Goal: Check status: Check status

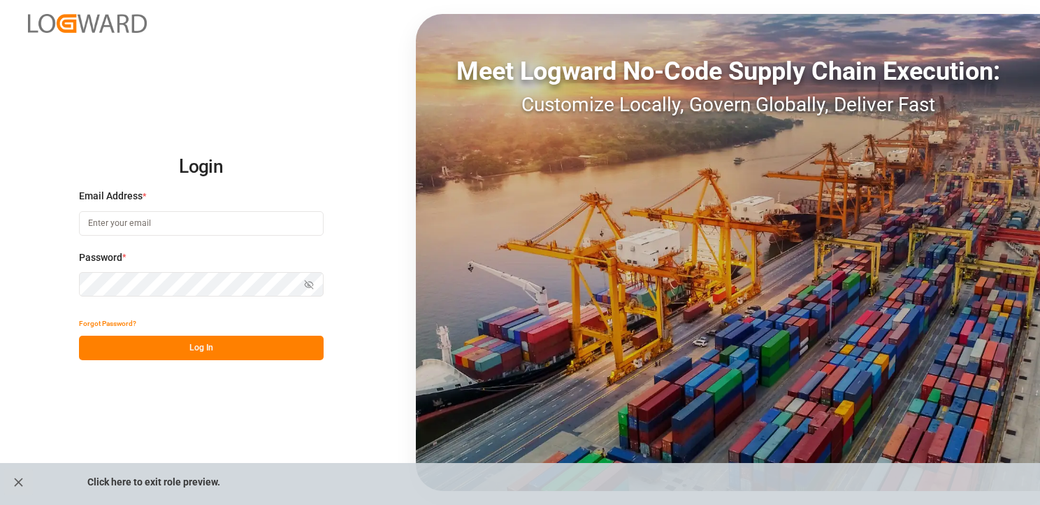
type input "h.klimavets@lodec.asia"
drag, startPoint x: 210, startPoint y: 343, endPoint x: 233, endPoint y: 342, distance: 22.4
click at [210, 343] on button "Log In" at bounding box center [201, 348] width 245 height 24
